Goal: Information Seeking & Learning: Check status

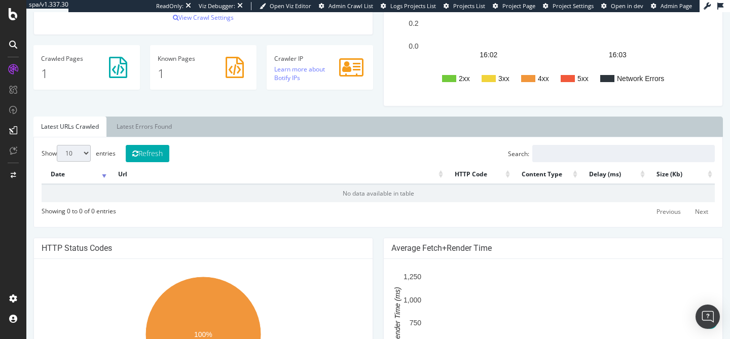
scroll to position [301, 0]
